Goal: Find specific page/section: Find specific page/section

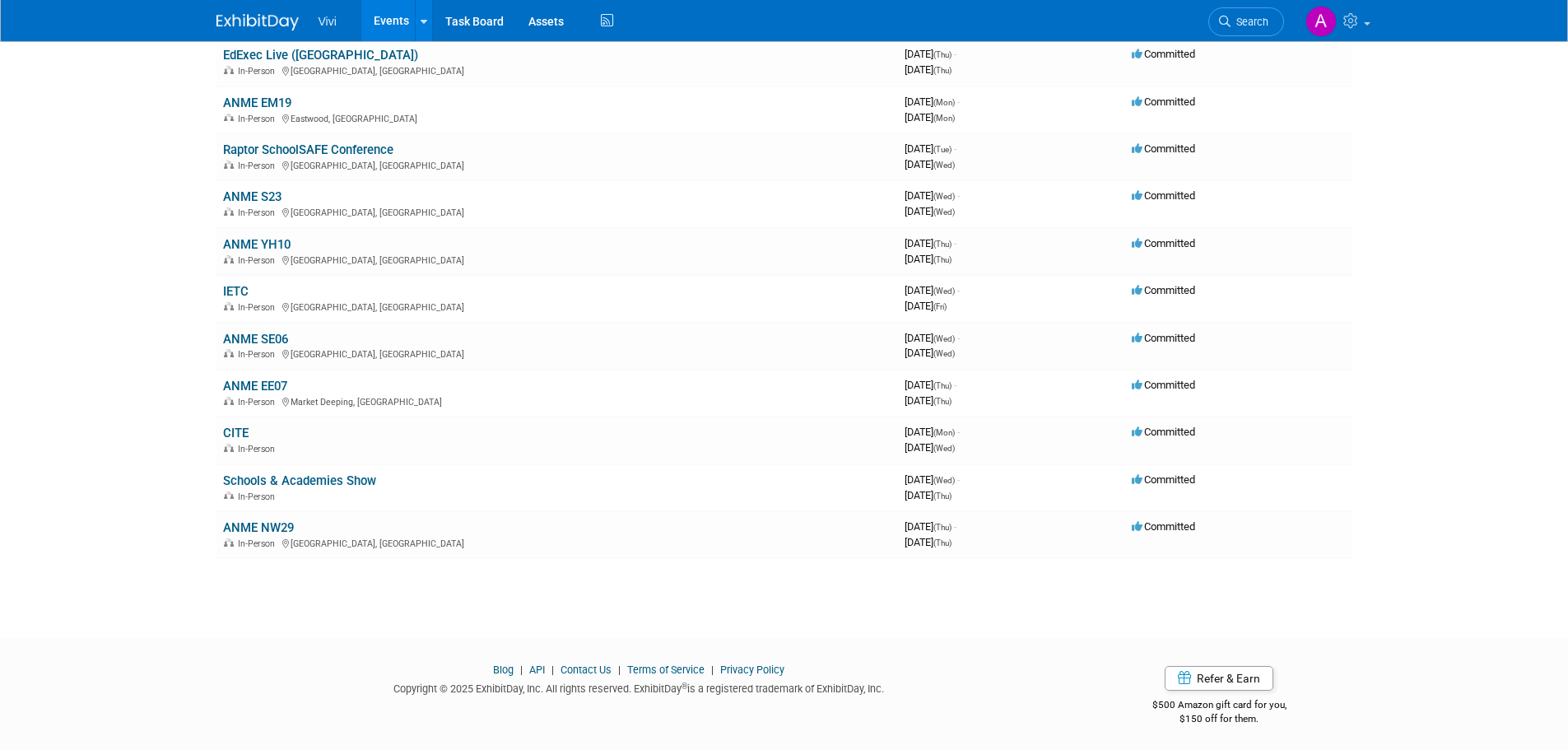
scroll to position [329, 0]
click at [279, 529] on link "ANME NW29" at bounding box center [258, 526] width 71 height 15
